Goal: Communication & Community: Answer question/provide support

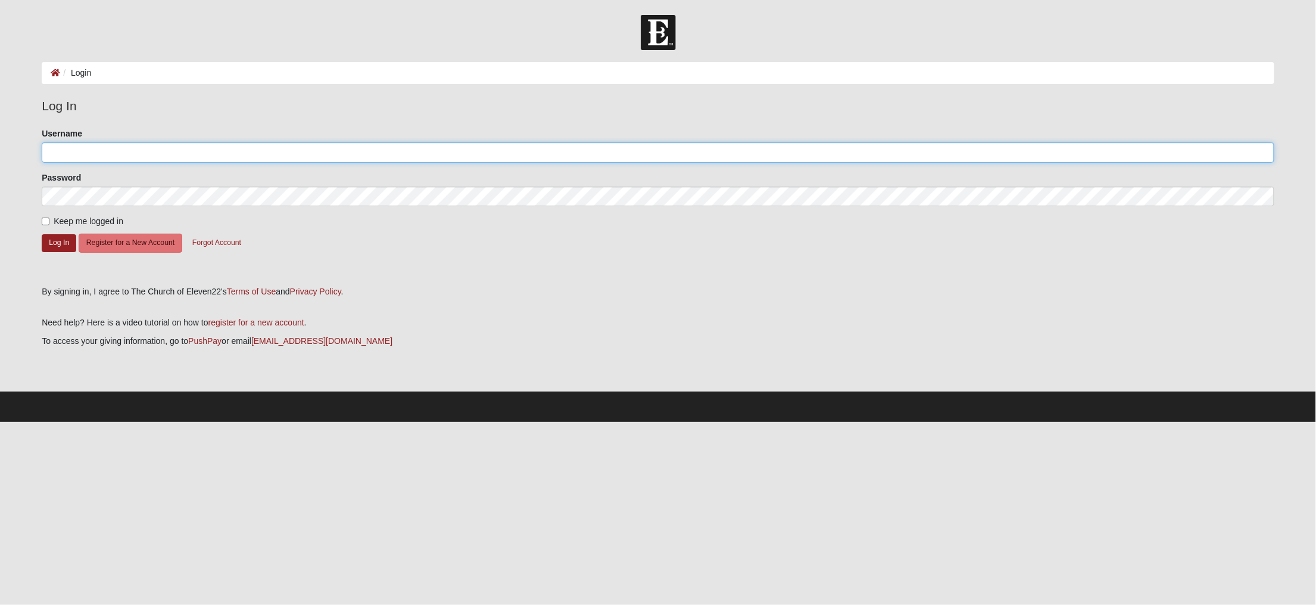
click at [116, 151] on input "Username" at bounding box center [658, 152] width 1233 height 20
click at [84, 157] on input "new" at bounding box center [658, 152] width 1233 height 20
type input "new777life"
click at [58, 242] on button "Log In" at bounding box center [59, 242] width 35 height 17
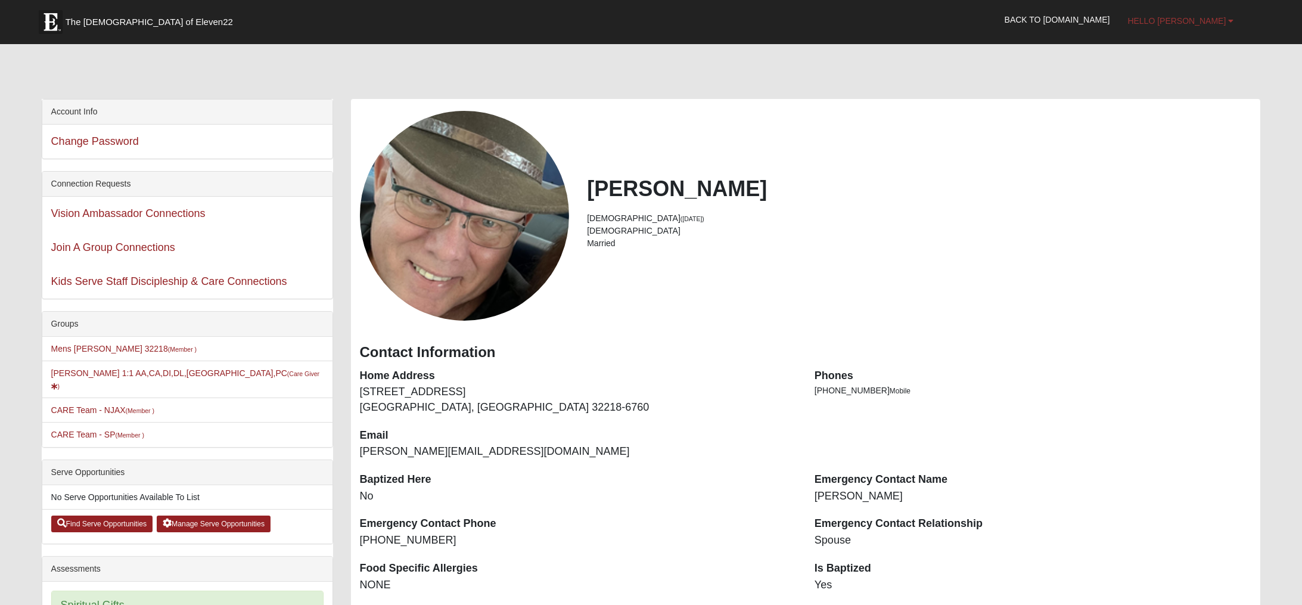
click at [1228, 17] on b at bounding box center [1230, 21] width 5 height 8
click at [1187, 71] on link "Log Out" at bounding box center [1178, 73] width 94 height 15
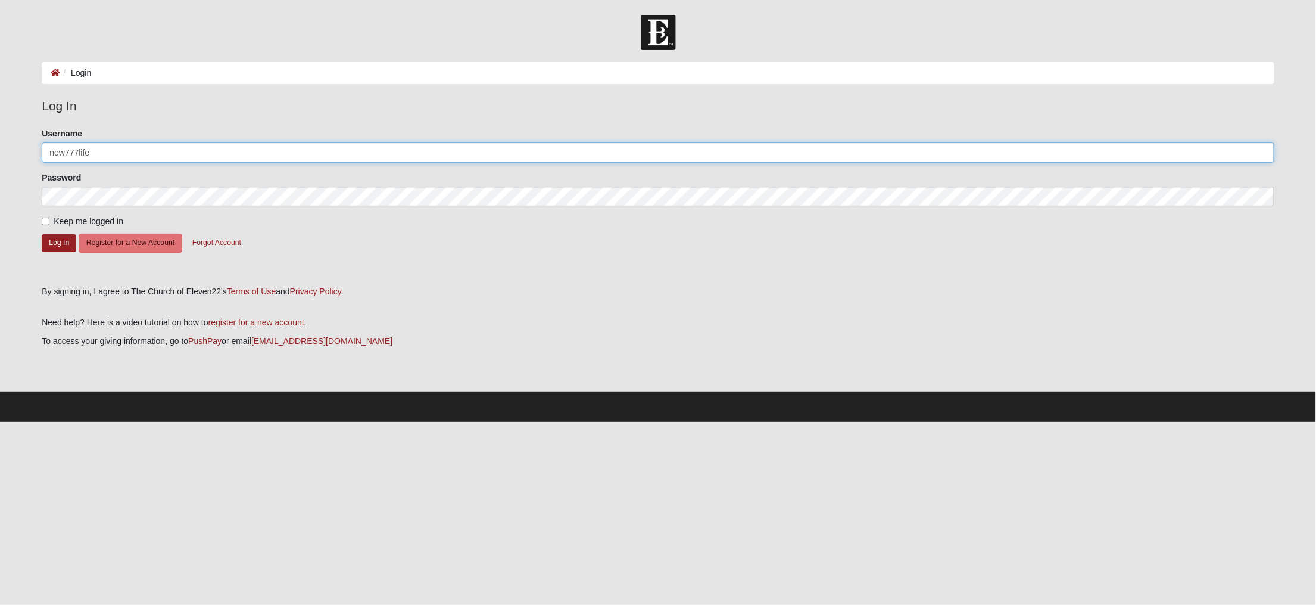
click at [110, 155] on input "new777life" at bounding box center [658, 152] width 1233 height 20
type input "newlifetoday"
click at [51, 241] on button "Log In" at bounding box center [59, 242] width 35 height 17
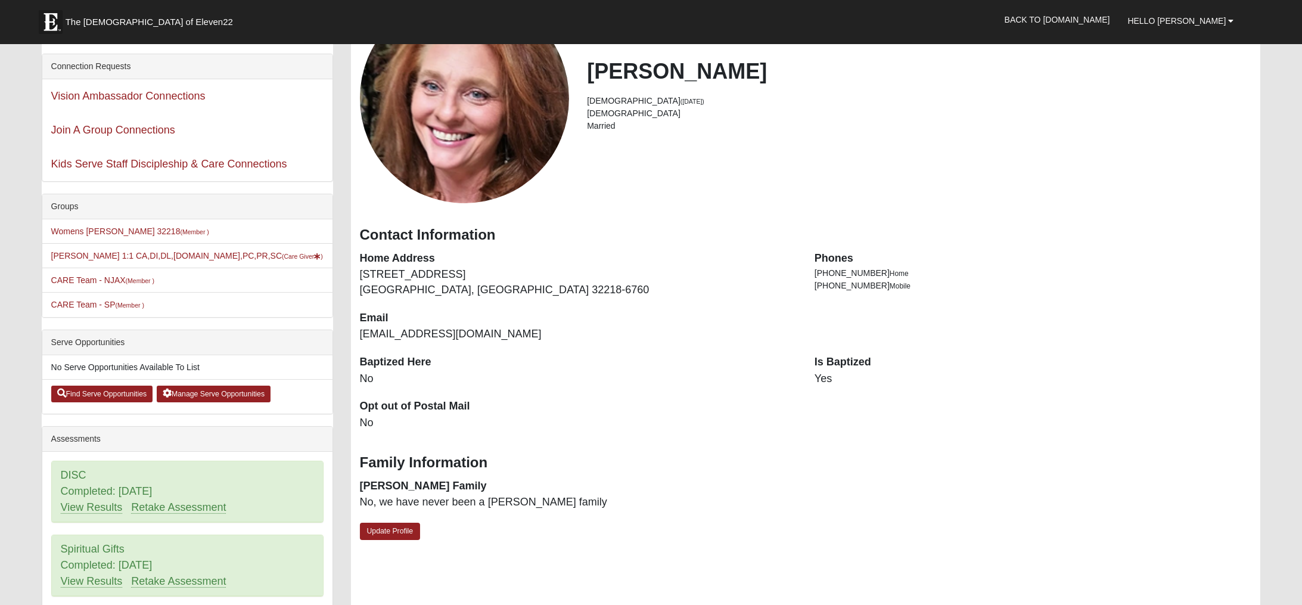
scroll to position [158, 0]
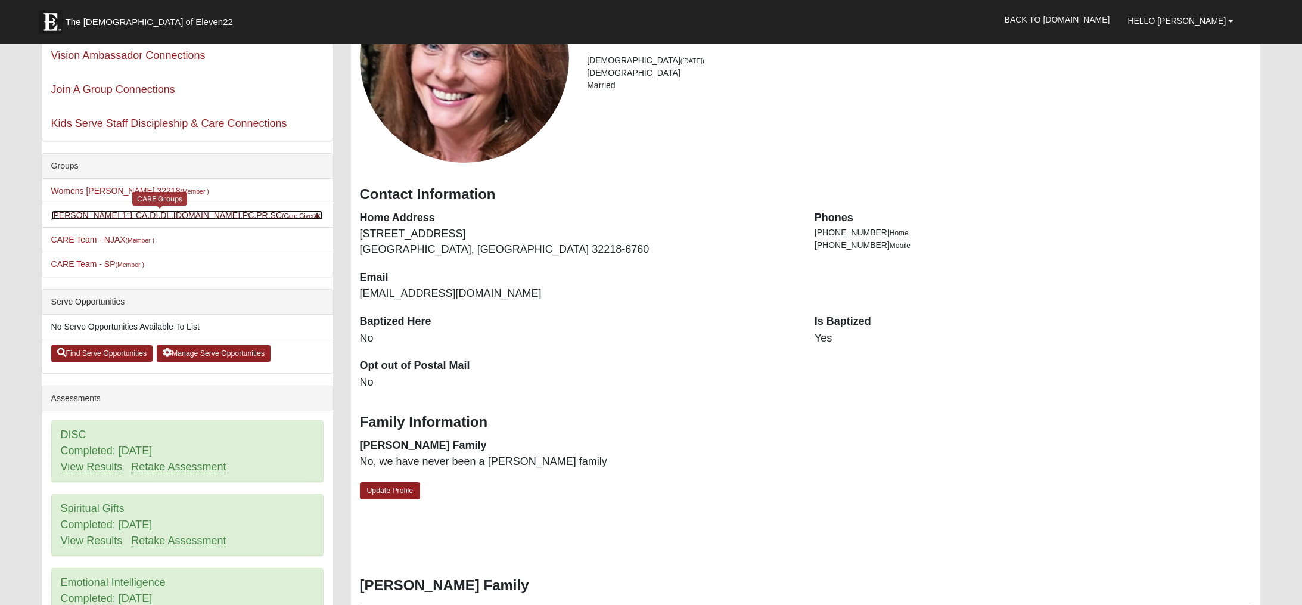
click at [184, 216] on link "Cyndi Hinson 1:1 CA,DI,DL,DP.MA,PC,PR,SC (Care Giver )" at bounding box center [187, 215] width 272 height 10
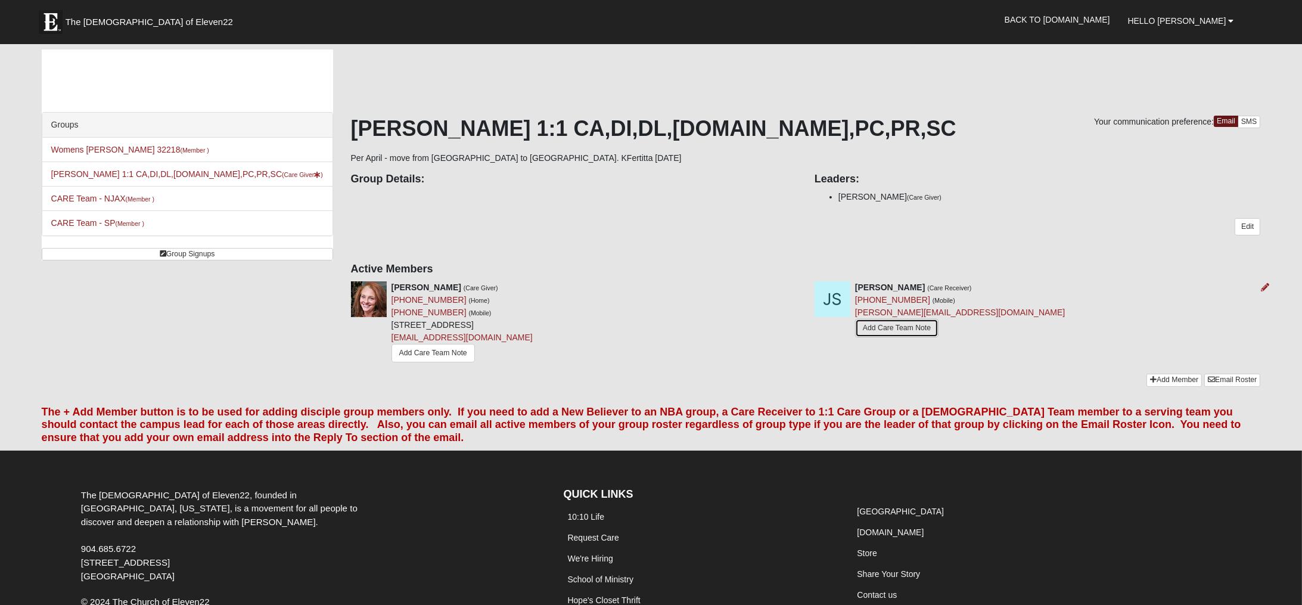
click at [902, 334] on link "Add Care Team Note" at bounding box center [896, 328] width 83 height 18
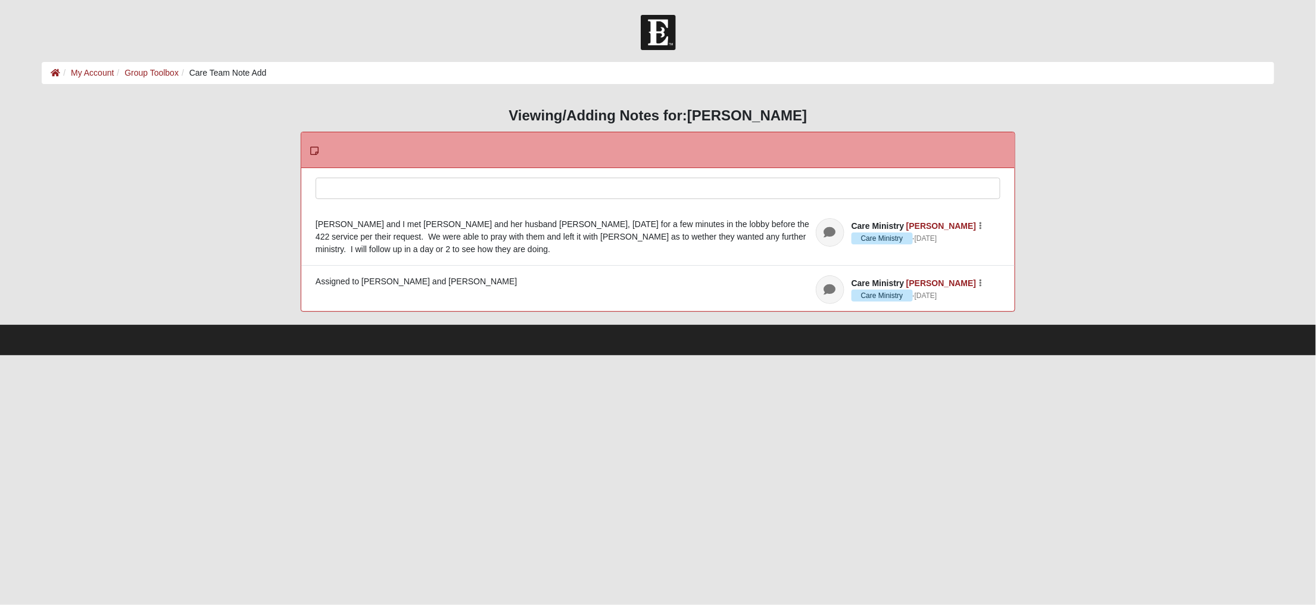
click at [376, 193] on div at bounding box center [658, 204] width 684 height 52
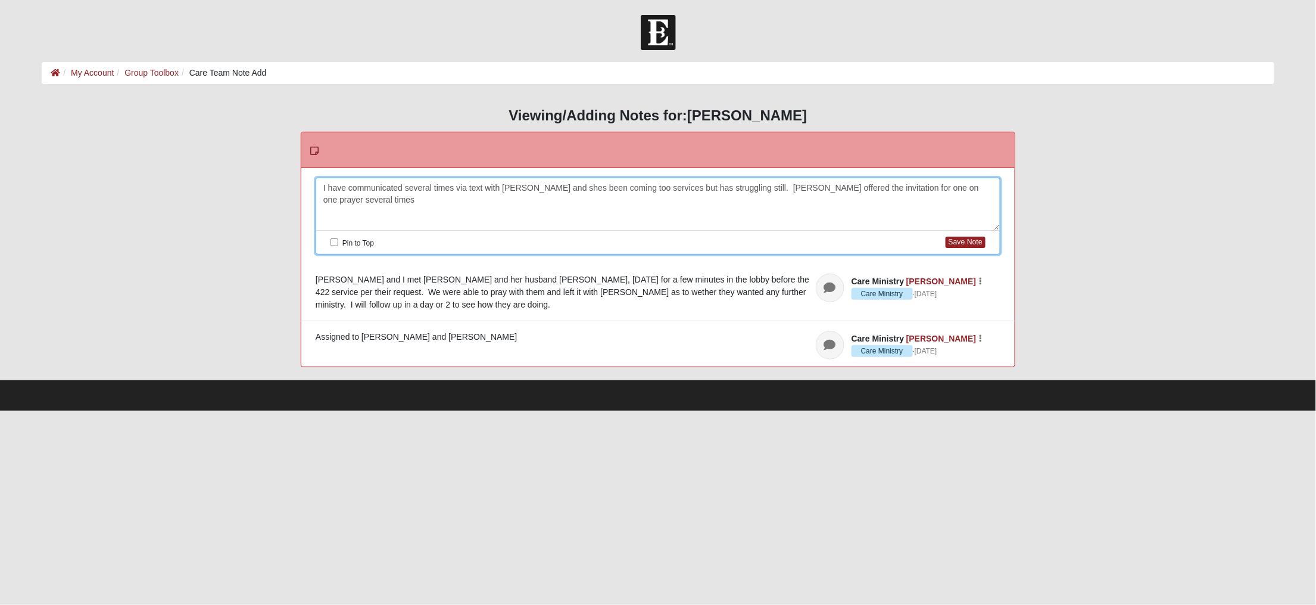
click at [435, 189] on div "I have communicated several times via text with [PERSON_NAME] and shes been com…" at bounding box center [658, 204] width 684 height 52
click at [696, 186] on div "I have communicated multiple times via text with [PERSON_NAME] and shes been co…" at bounding box center [658, 204] width 684 height 52
click at [777, 185] on div "I have communicated multiple times via text with [PERSON_NAME] and shes been co…" at bounding box center [658, 204] width 684 height 52
click at [827, 191] on div "I have communicated multiple times via text with [PERSON_NAME] and shes been co…" at bounding box center [658, 204] width 684 height 52
click at [378, 200] on div "I have communicated multiple times via text with [PERSON_NAME] and shes been co…" at bounding box center [658, 204] width 684 height 52
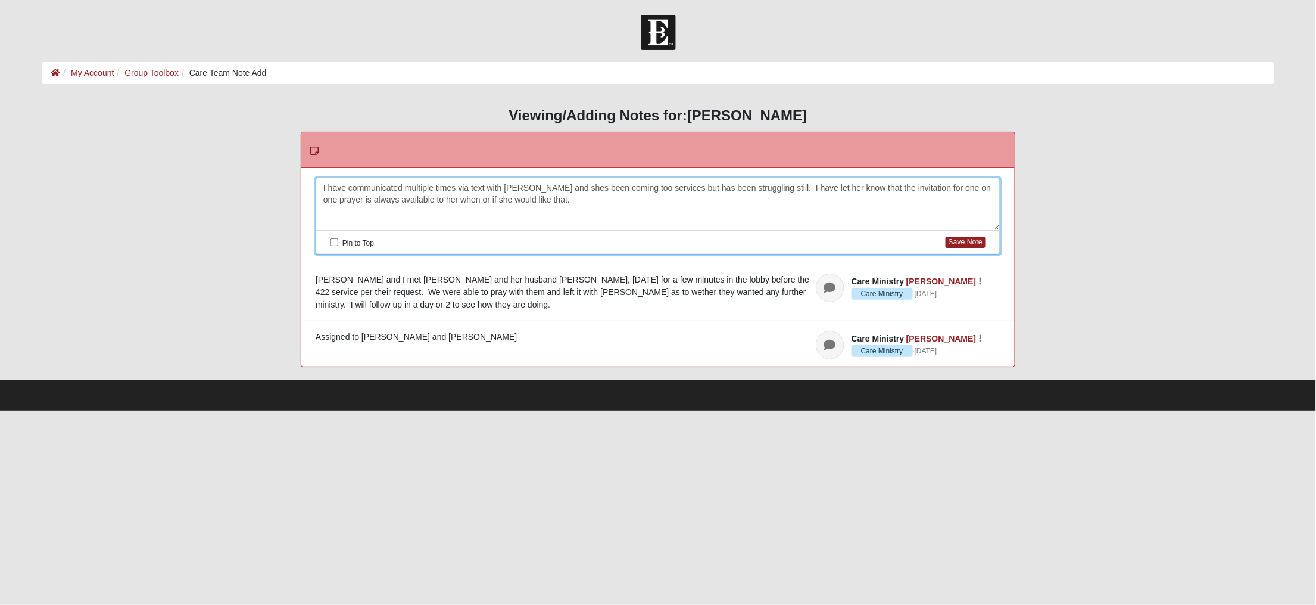
click at [535, 185] on div "I have communicated multiple times via text with [PERSON_NAME] and shes been co…" at bounding box center [658, 204] width 684 height 52
click at [967, 241] on button "Save Note" at bounding box center [966, 241] width 40 height 11
